Goal: Transaction & Acquisition: Purchase product/service

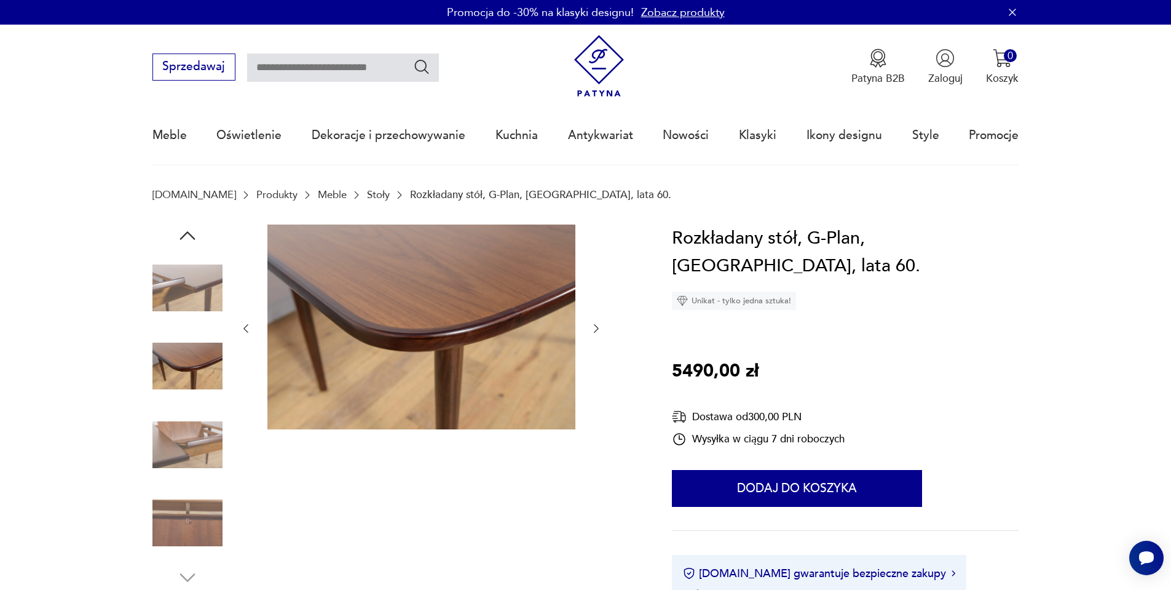
click at [367, 191] on link "Stoły" at bounding box center [378, 195] width 23 height 12
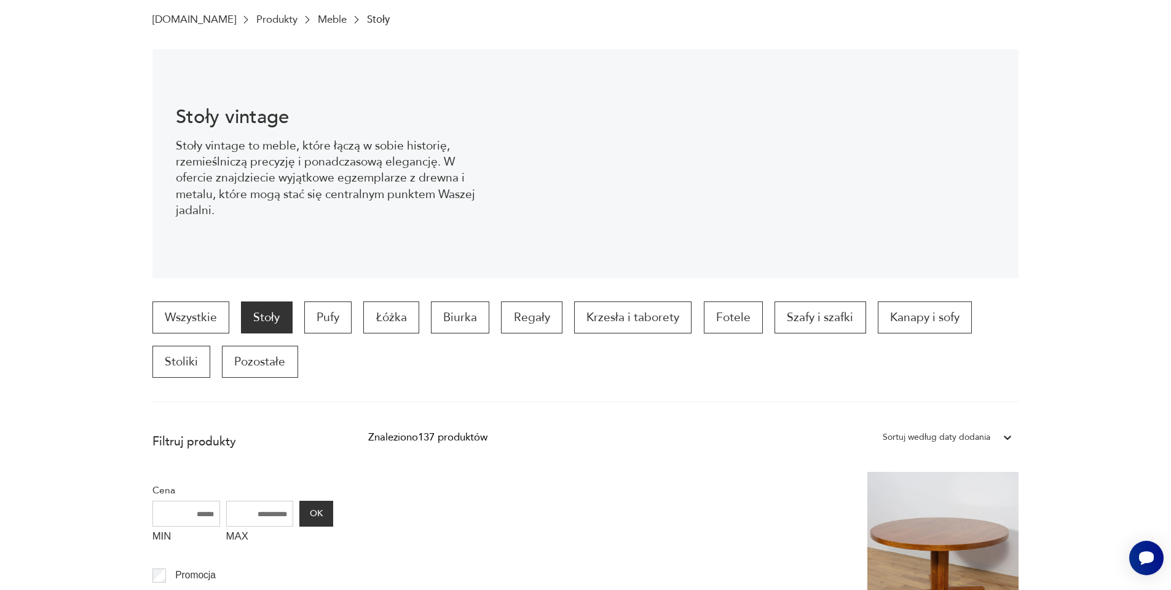
scroll to position [40, 0]
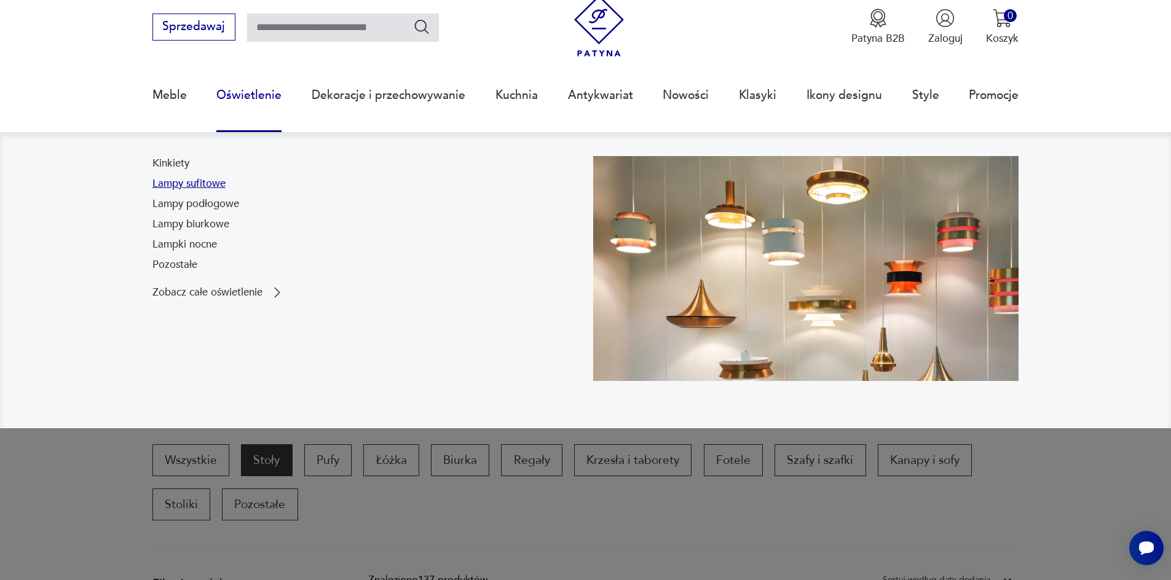
click at [202, 178] on link "Lampy sufitowe" at bounding box center [188, 183] width 73 height 15
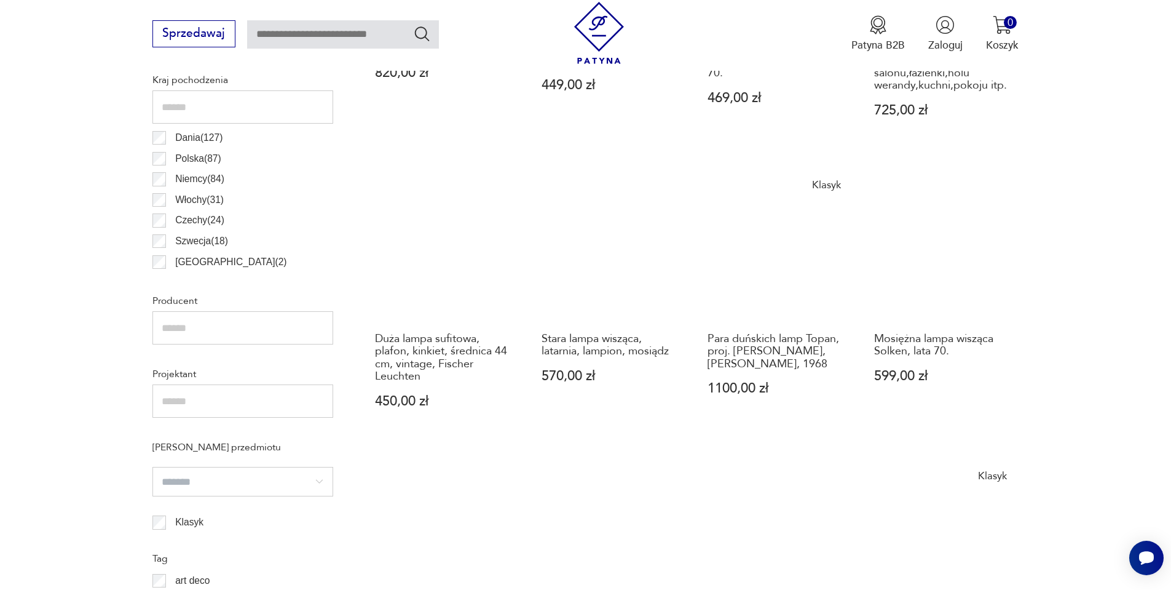
scroll to position [1147, 0]
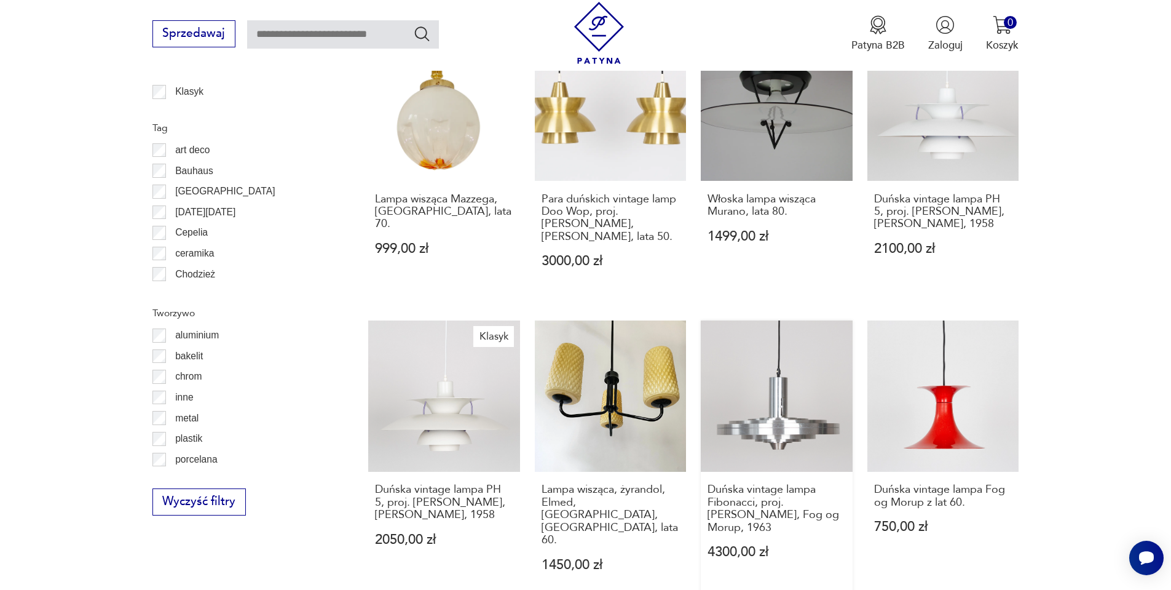
click at [757, 403] on link "Duńska vintage lampa Fibonacci, proj. [PERSON_NAME], Fog og Morup, 1963 4300,00…" at bounding box center [777, 460] width 152 height 280
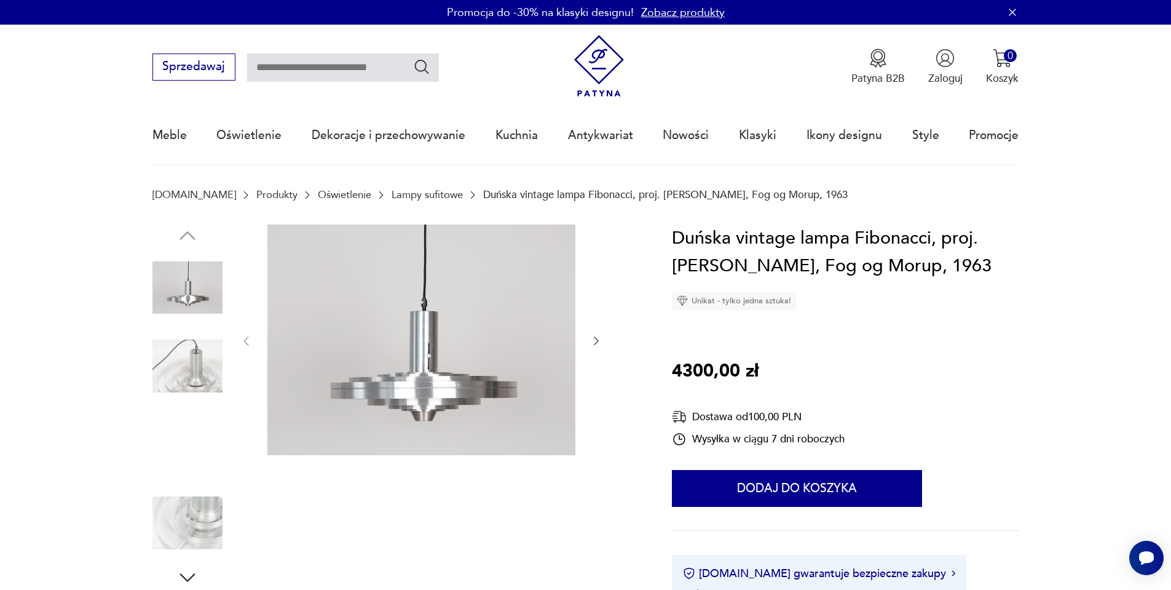
click at [174, 370] on img at bounding box center [187, 366] width 70 height 70
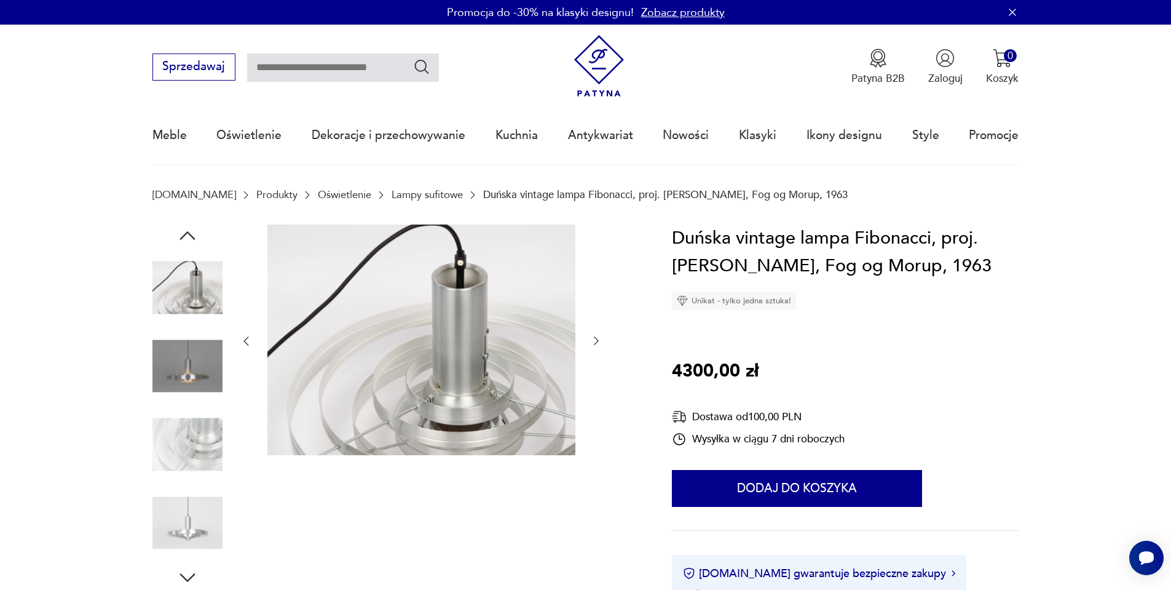
click at [195, 291] on img at bounding box center [187, 288] width 70 height 70
click at [197, 420] on img at bounding box center [187, 444] width 70 height 70
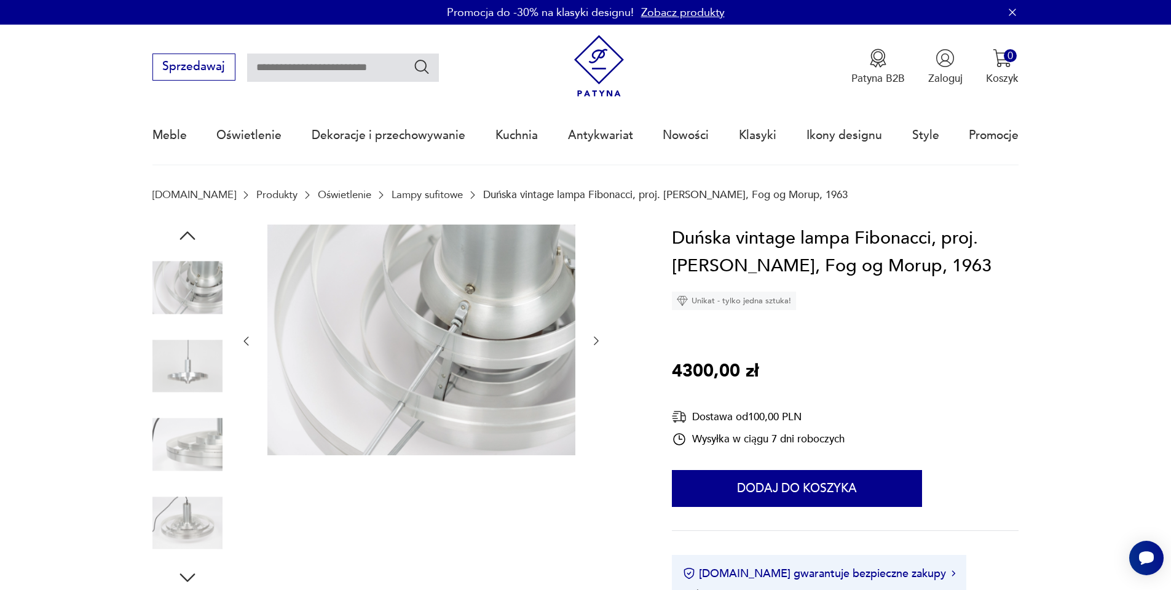
click at [193, 467] on img at bounding box center [187, 444] width 70 height 70
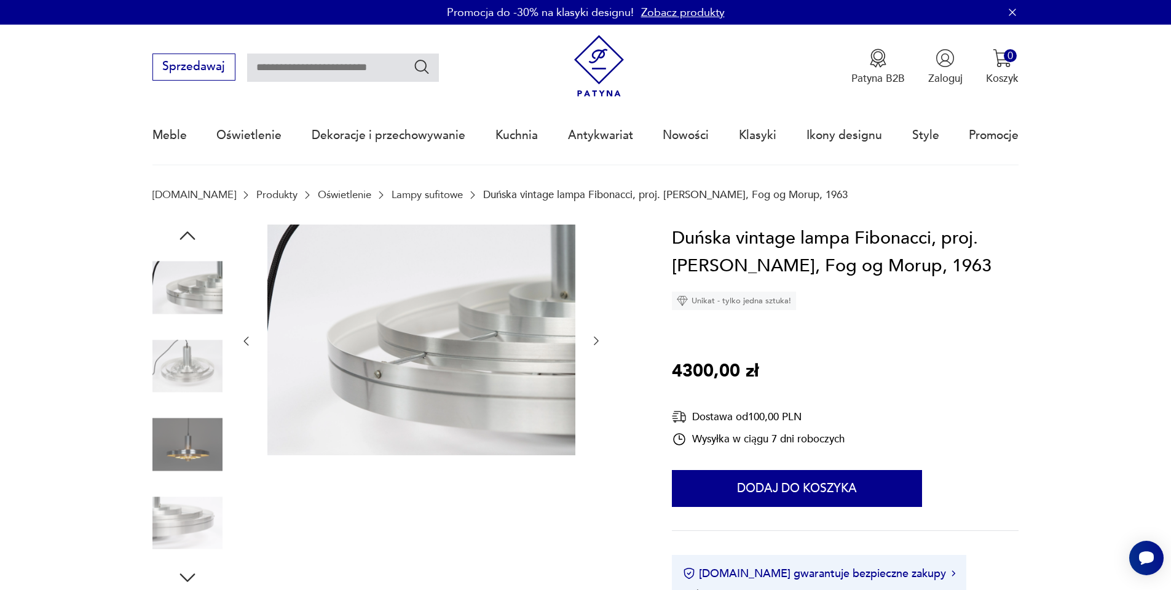
click at [194, 479] on img at bounding box center [187, 444] width 70 height 70
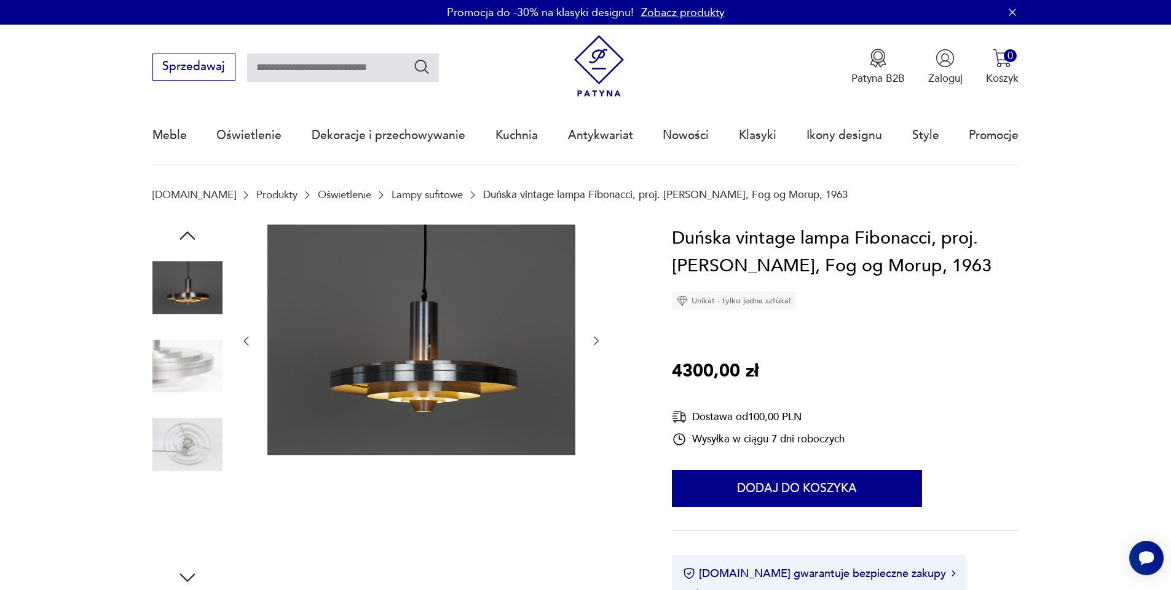
click at [201, 485] on div at bounding box center [187, 406] width 70 height 307
click at [196, 534] on img at bounding box center [187, 522] width 70 height 70
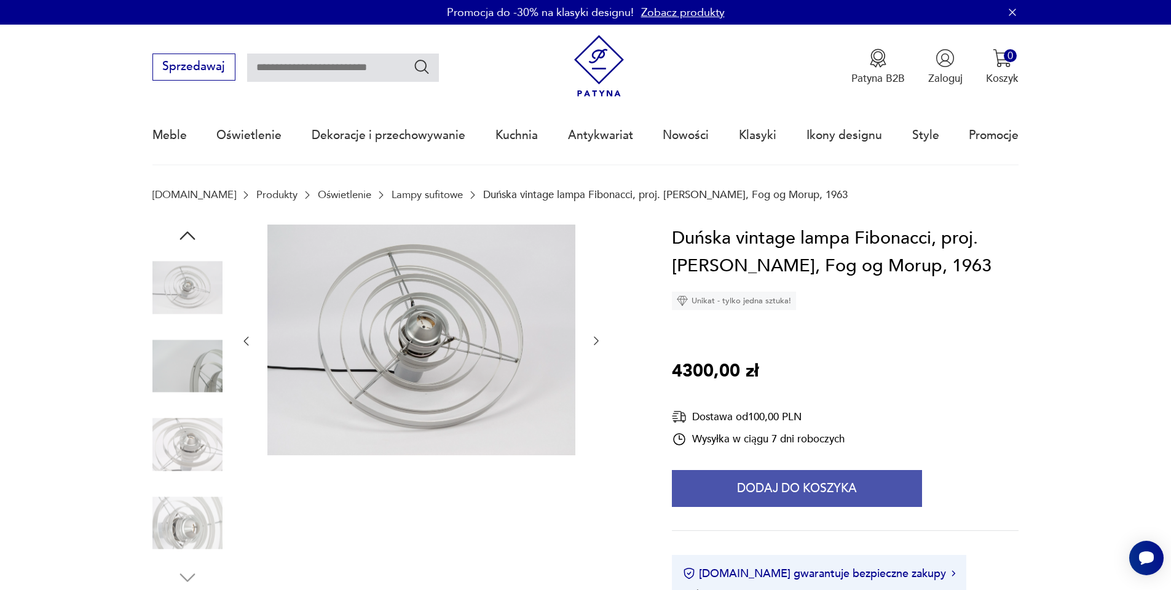
click at [844, 492] on button "Dodaj do koszyka" at bounding box center [797, 488] width 250 height 37
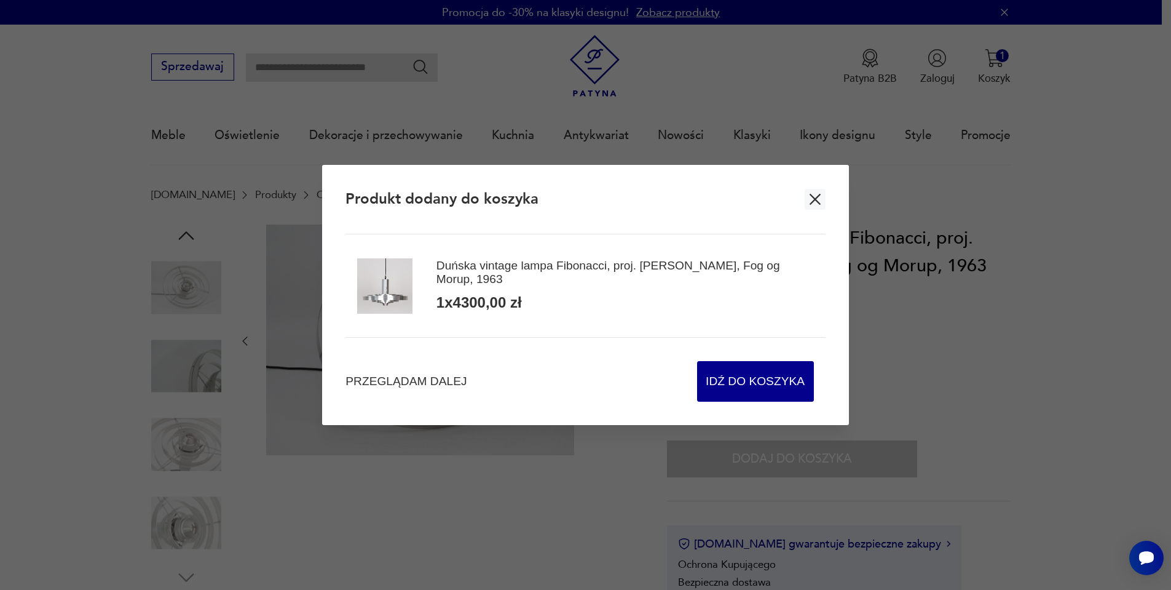
click at [812, 195] on icon "button" at bounding box center [815, 199] width 18 height 18
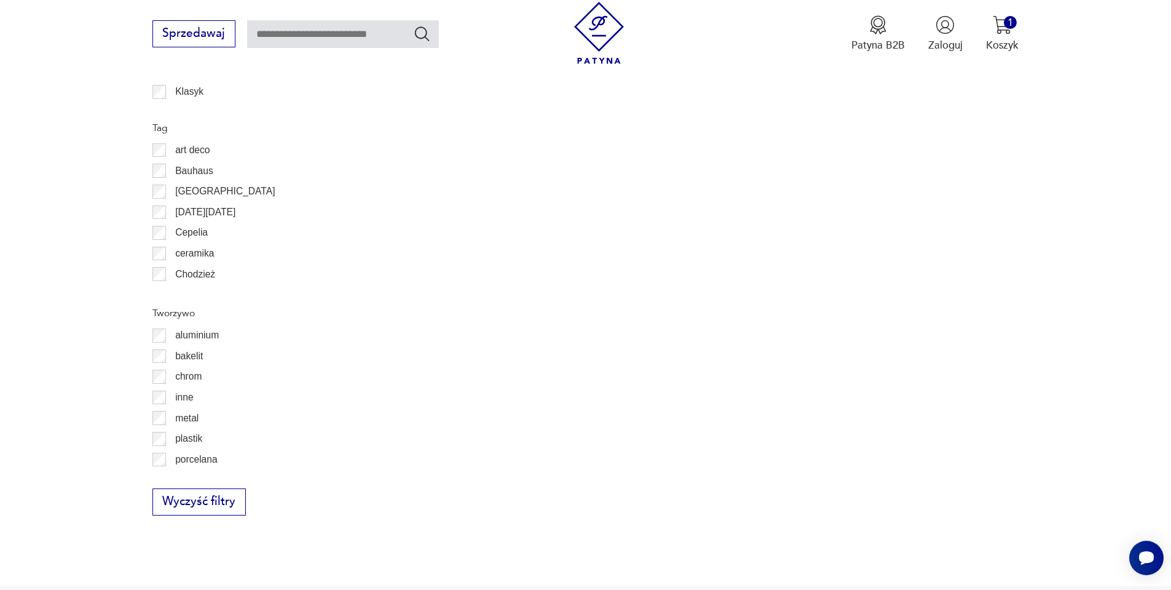
scroll to position [1283, 0]
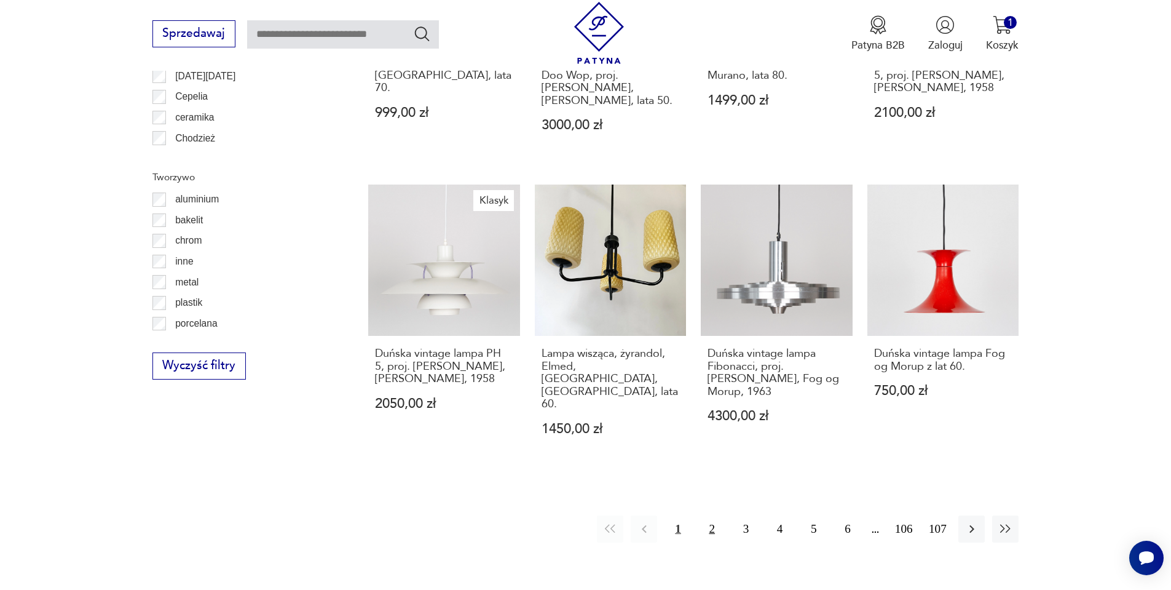
click at [713, 515] on button "2" at bounding box center [712, 528] width 26 height 26
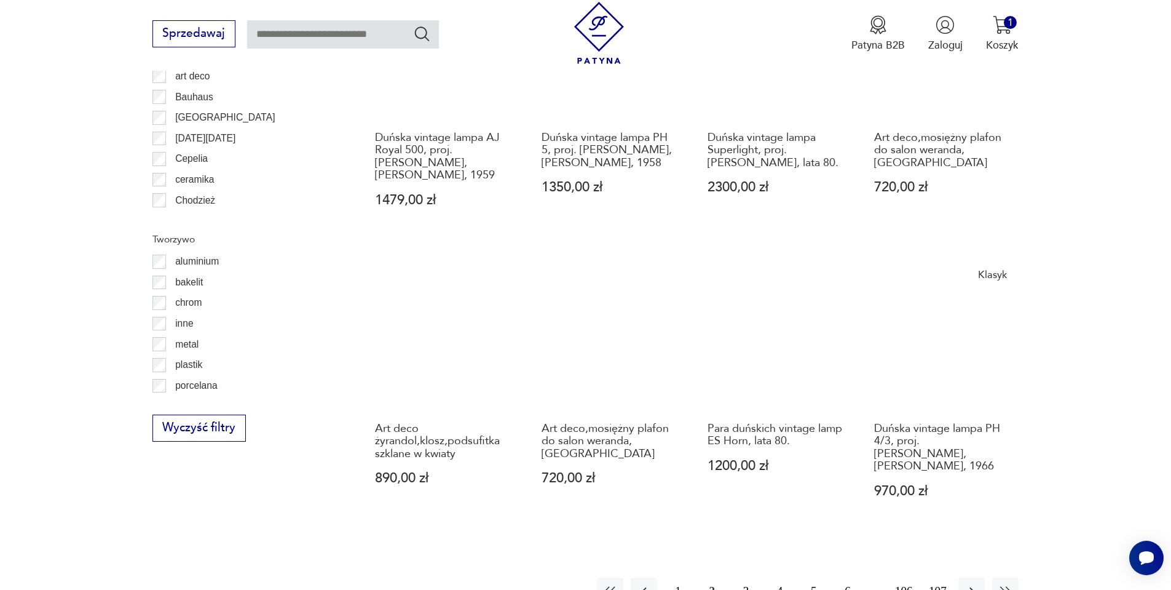
scroll to position [1226, 0]
